Goal: Navigation & Orientation: Find specific page/section

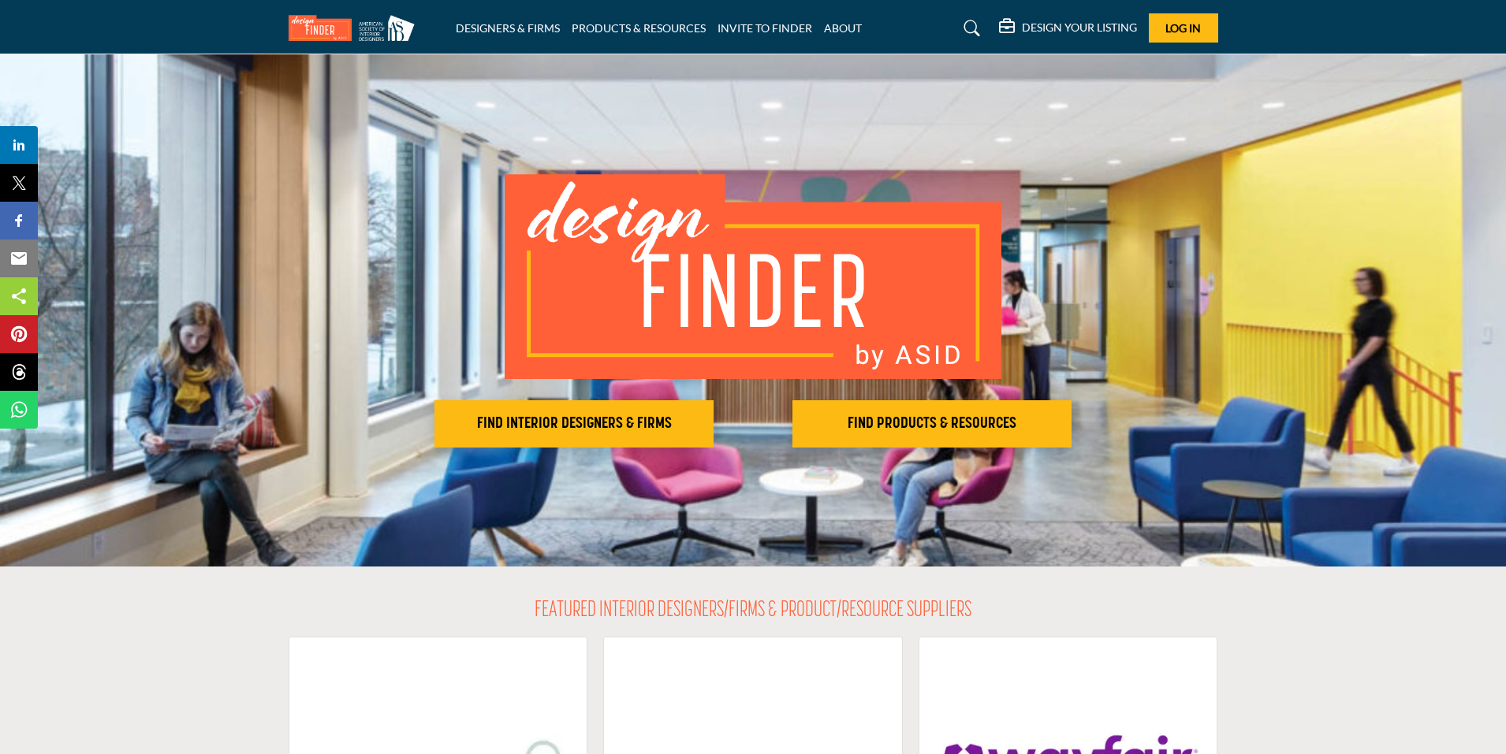
click at [927, 417] on h2 "FIND PRODUCTS & RESOURCES" at bounding box center [932, 424] width 270 height 19
click at [550, 416] on h2 "FIND INTERIOR DESIGNERS & FIRMS" at bounding box center [574, 424] width 270 height 19
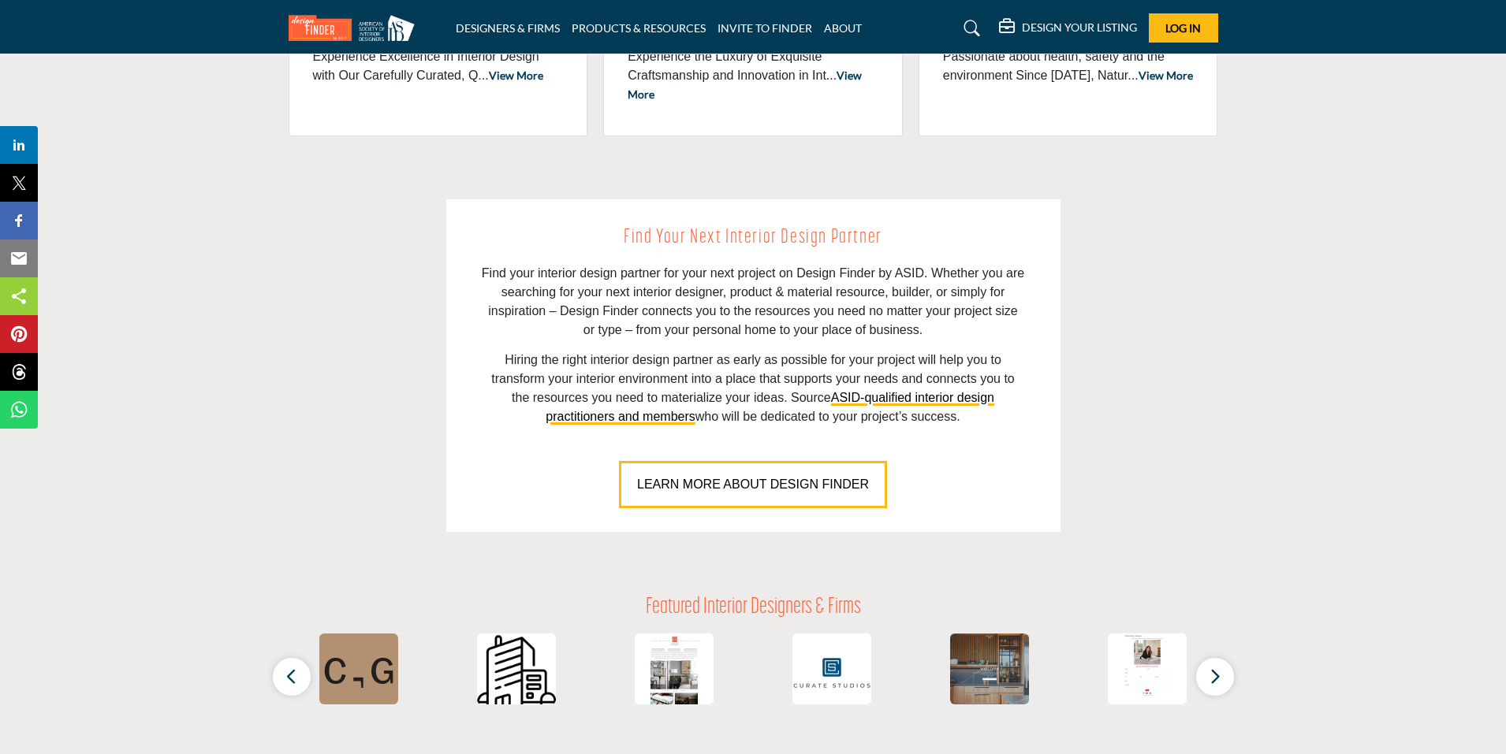
scroll to position [1025, 0]
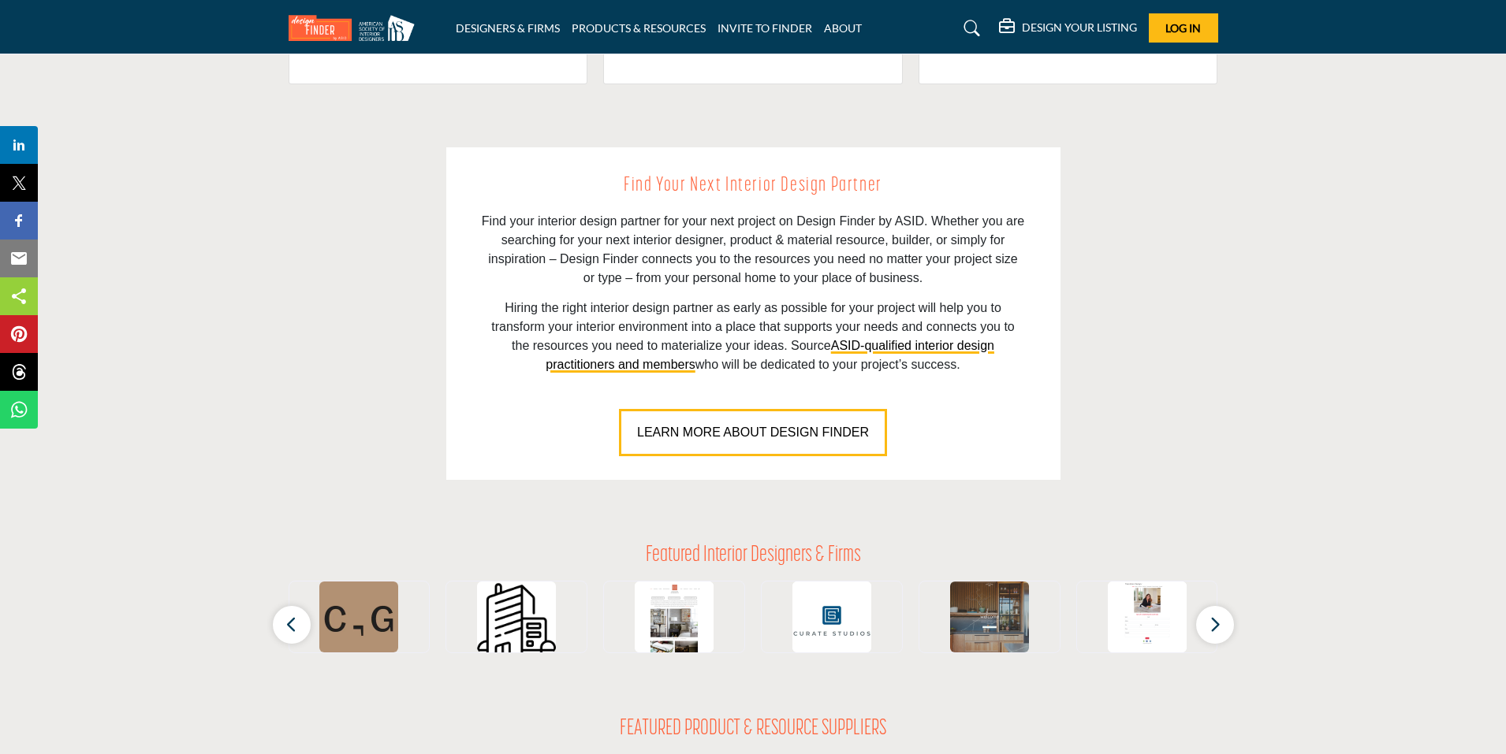
click at [757, 439] on span "LEARN MORE ABOUT DESIGN FINDER" at bounding box center [753, 432] width 232 height 13
